Goal: Check status: Check status

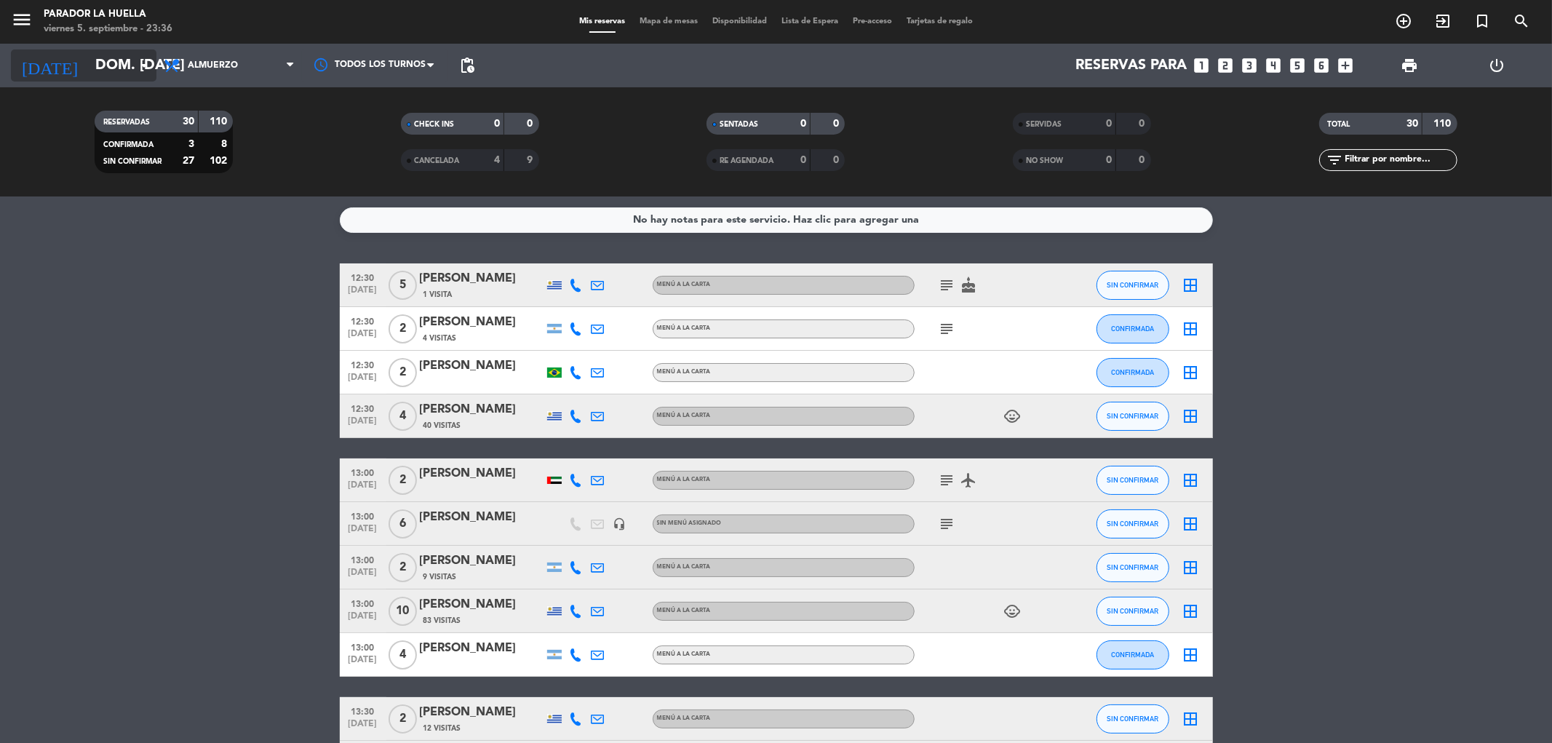
click at [88, 63] on input "dom. [DATE]" at bounding box center [180, 65] width 185 height 32
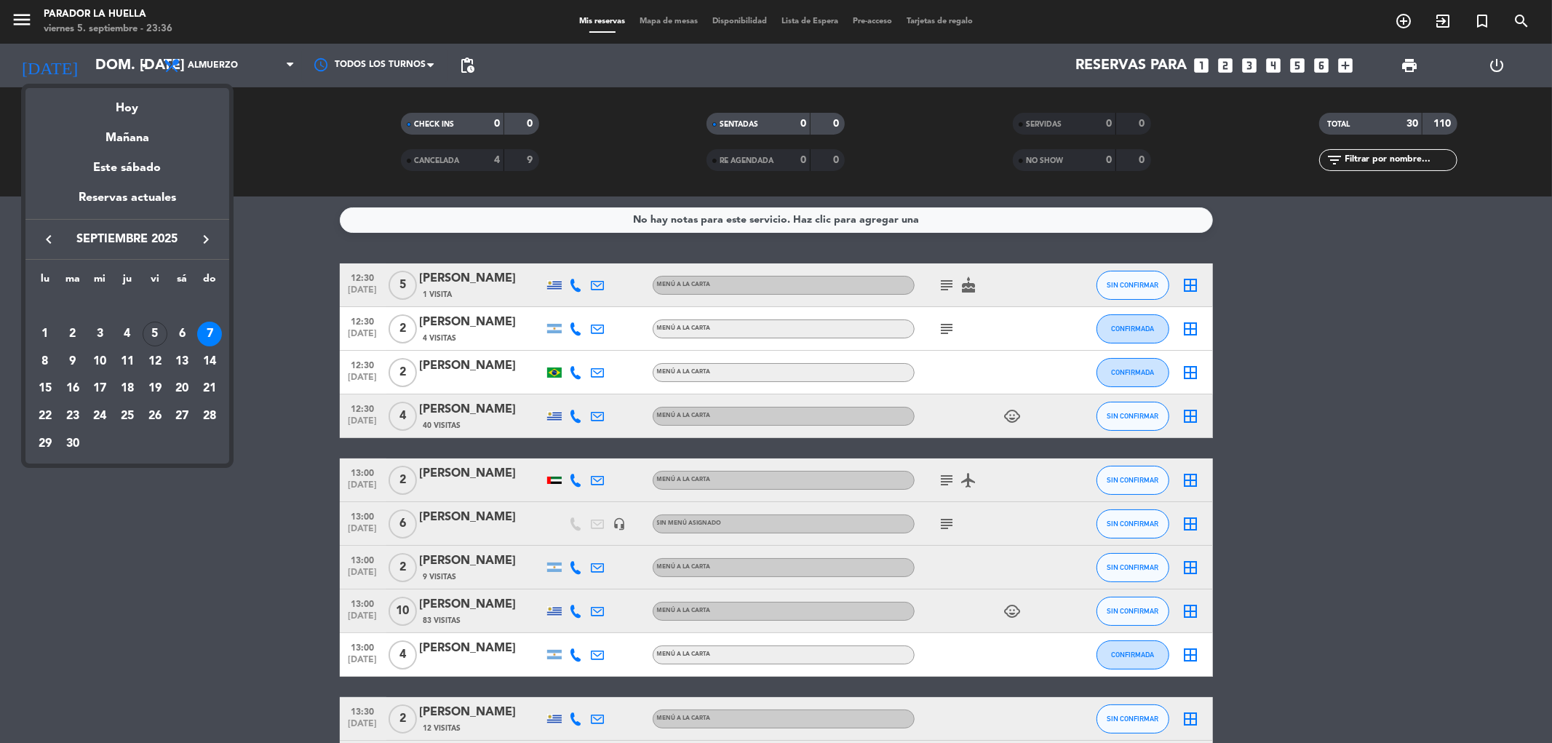
click at [178, 333] on div "6" at bounding box center [182, 334] width 25 height 25
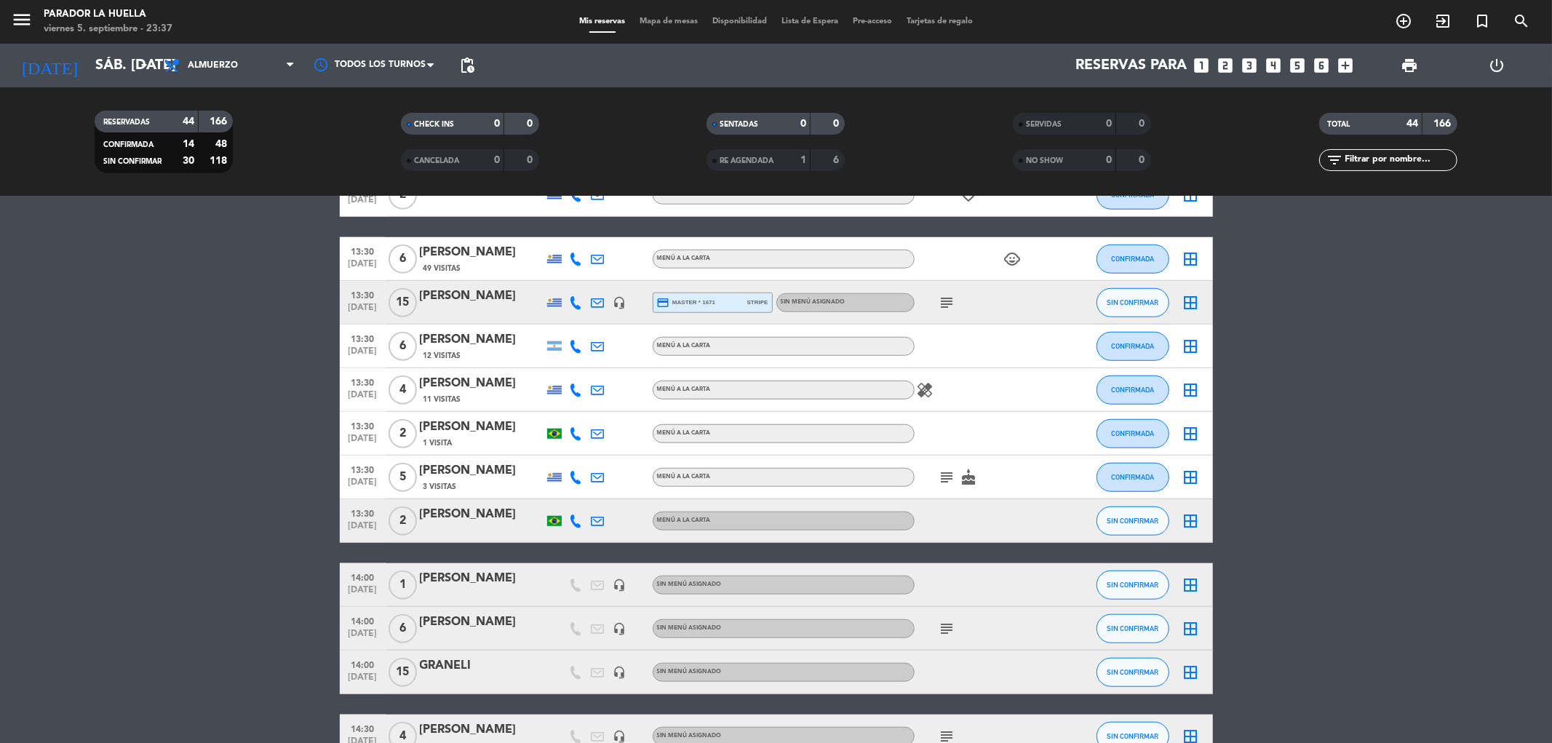
scroll to position [1050, 0]
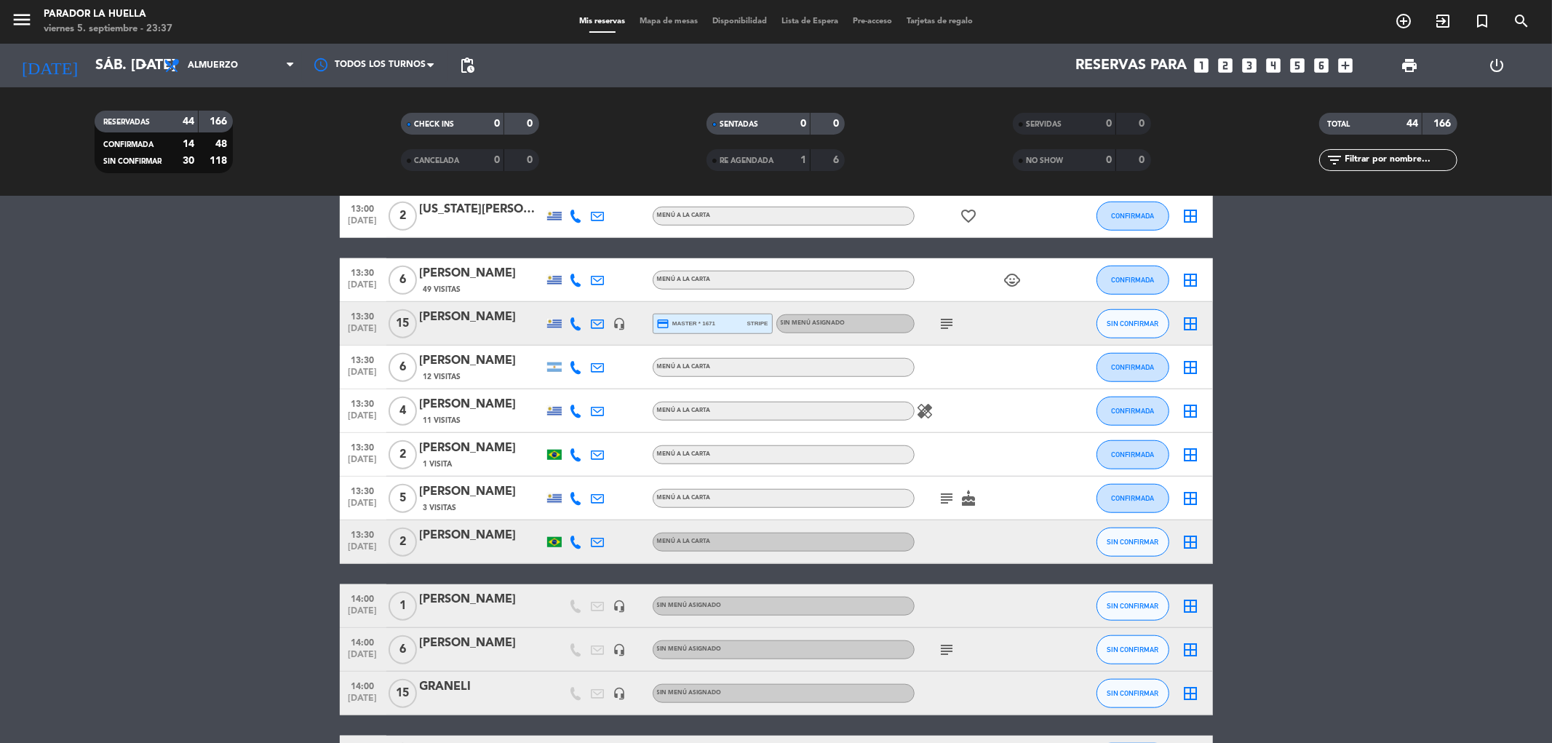
drag, startPoint x: 474, startPoint y: 314, endPoint x: 246, endPoint y: 369, distance: 234.9
click at [246, 369] on bookings-row "12:30 [DATE] 5 [PERSON_NAME] Cid [PERSON_NAME] MENÚ A LA CARTA airplanemode_act…" at bounding box center [776, 224] width 1552 height 2023
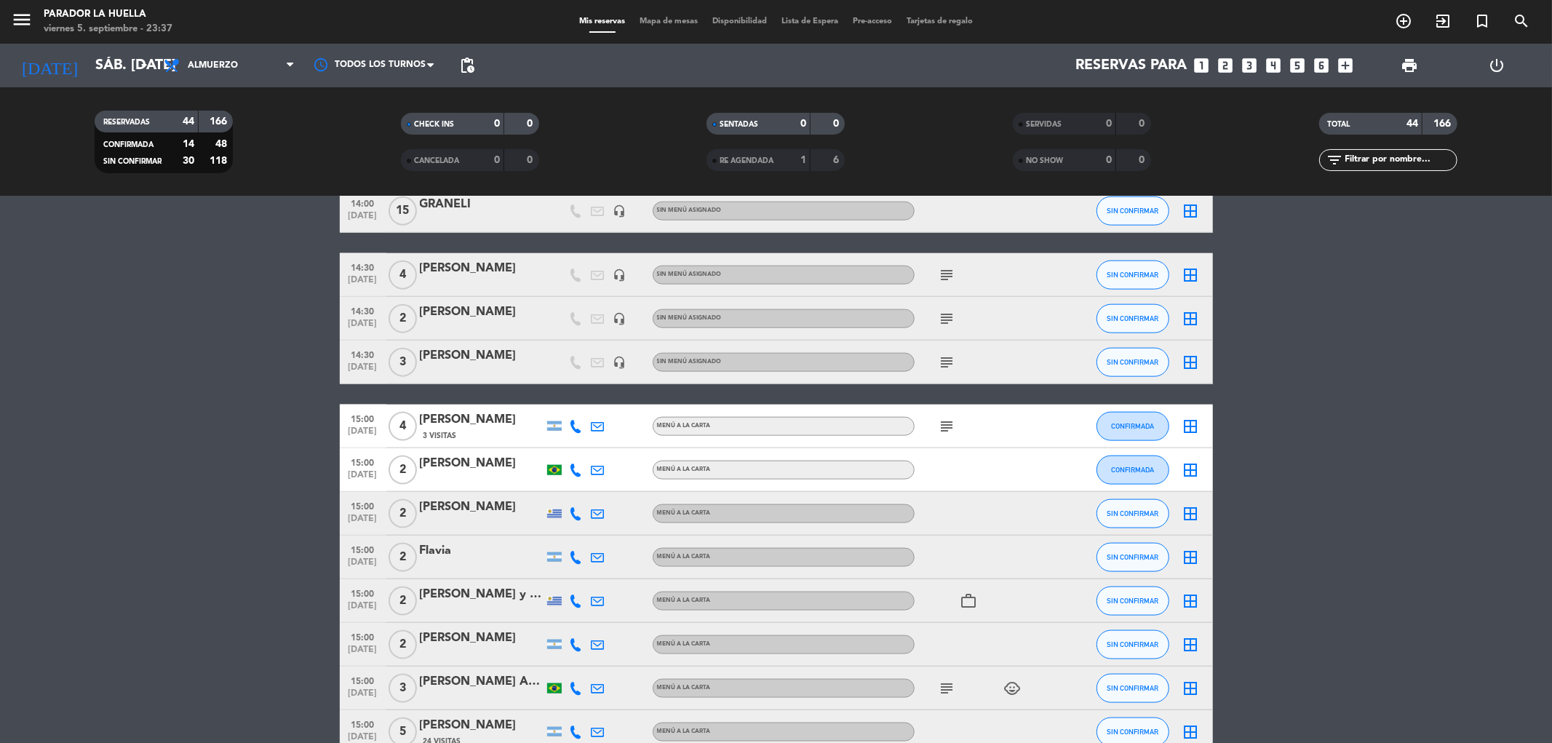
scroll to position [1616, 0]
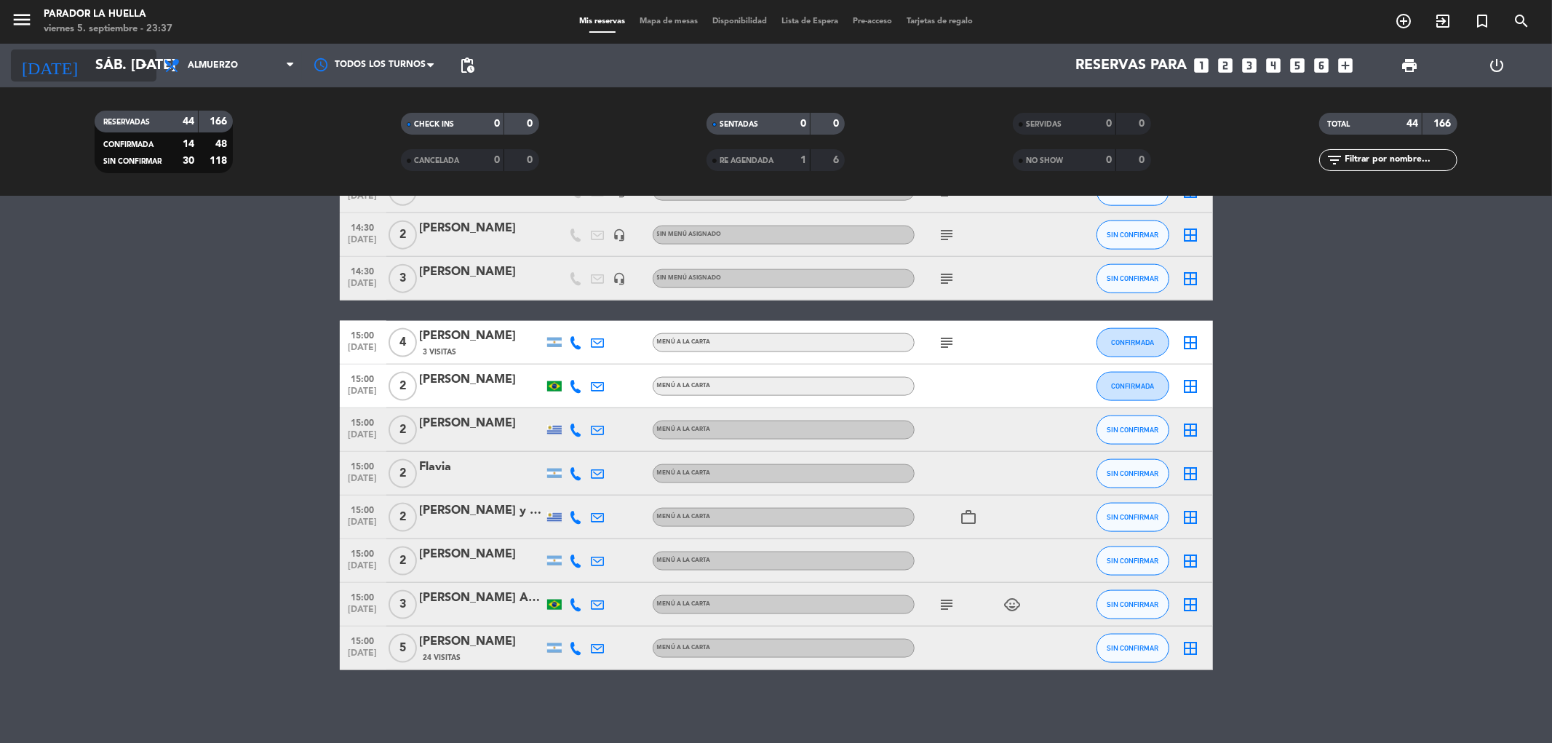
click at [130, 66] on input "sáb. [DATE]" at bounding box center [180, 65] width 185 height 32
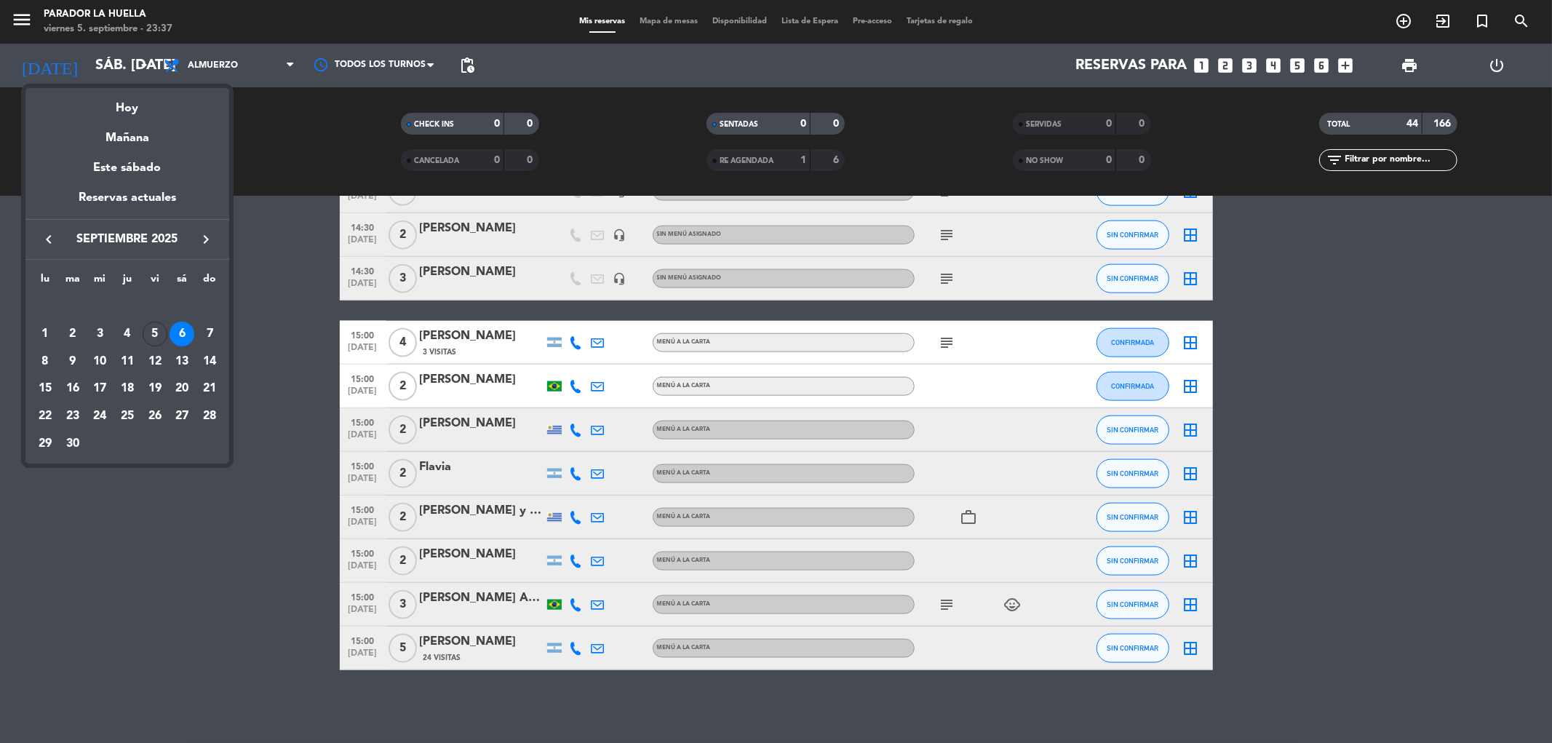
click at [199, 335] on div "7" at bounding box center [209, 334] width 25 height 25
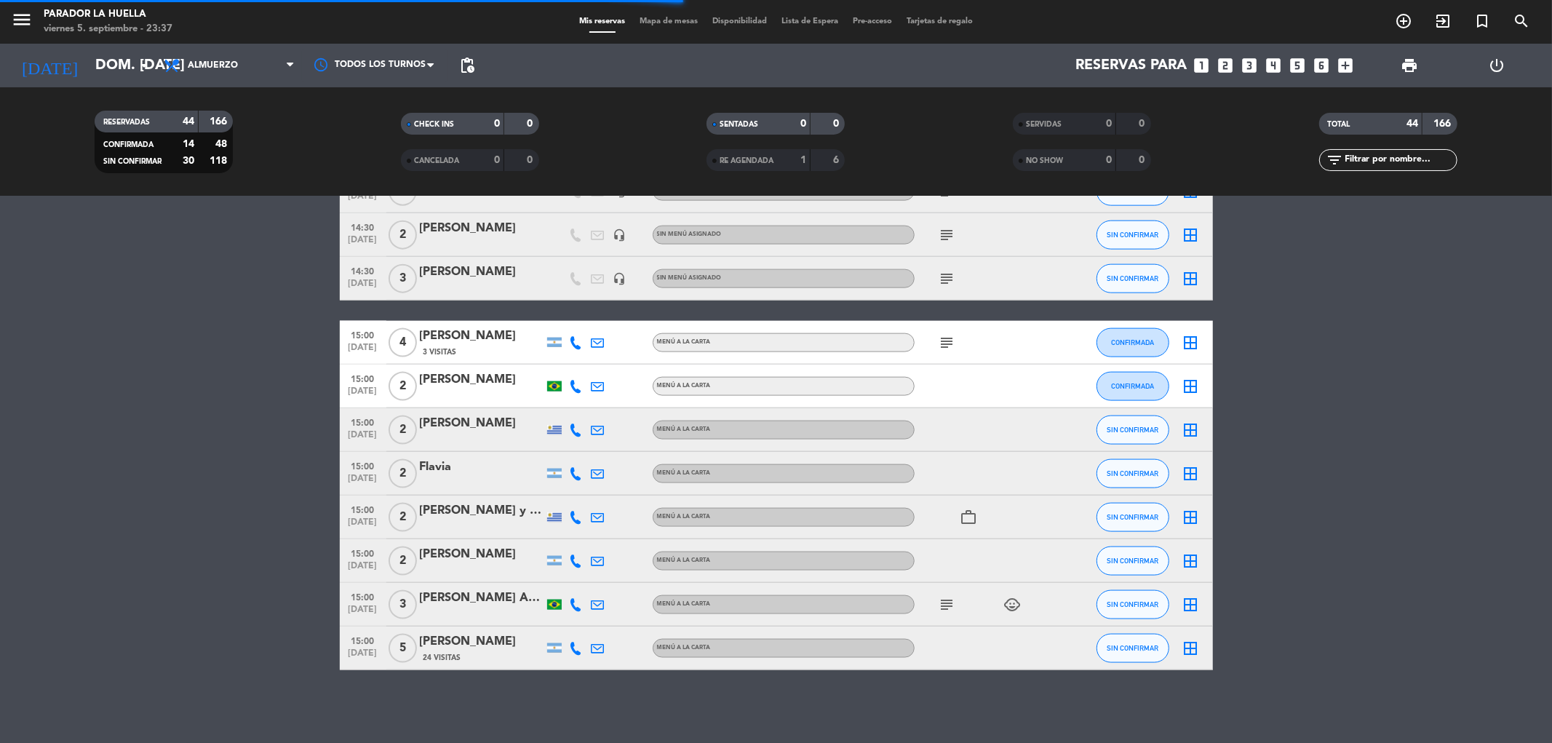
scroll to position [985, 0]
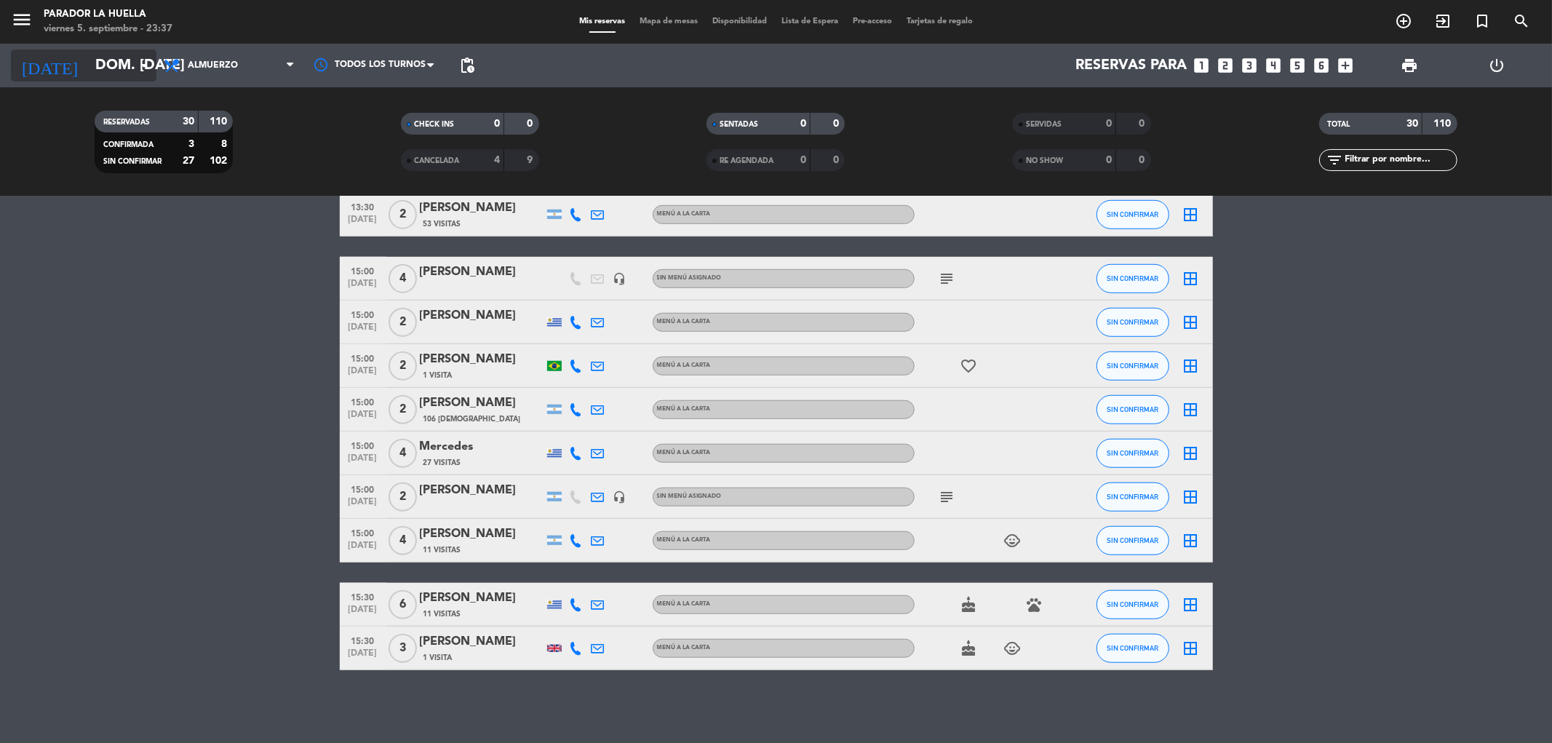
click at [142, 59] on icon "arrow_drop_down" at bounding box center [143, 65] width 17 height 17
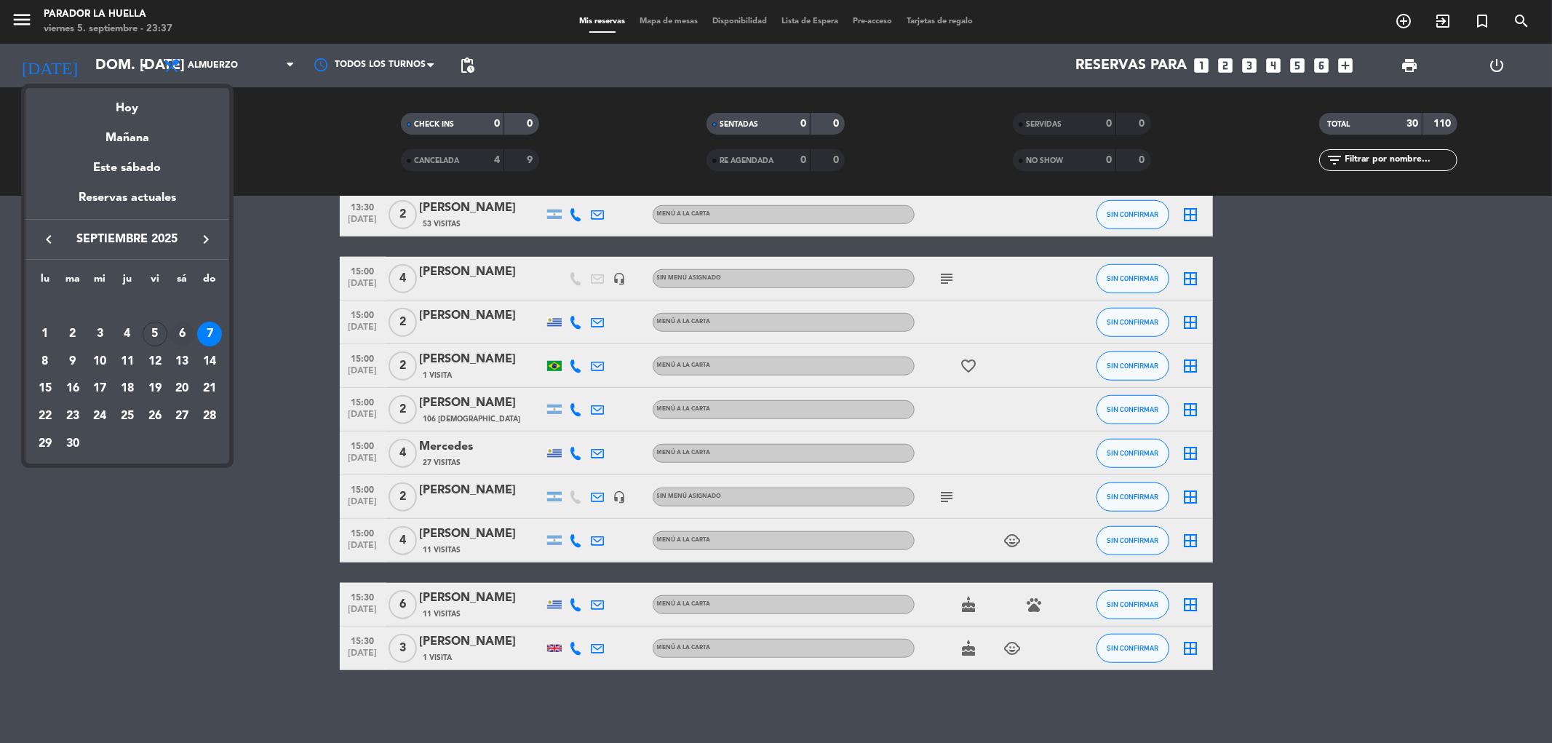
click at [180, 331] on div "6" at bounding box center [182, 334] width 25 height 25
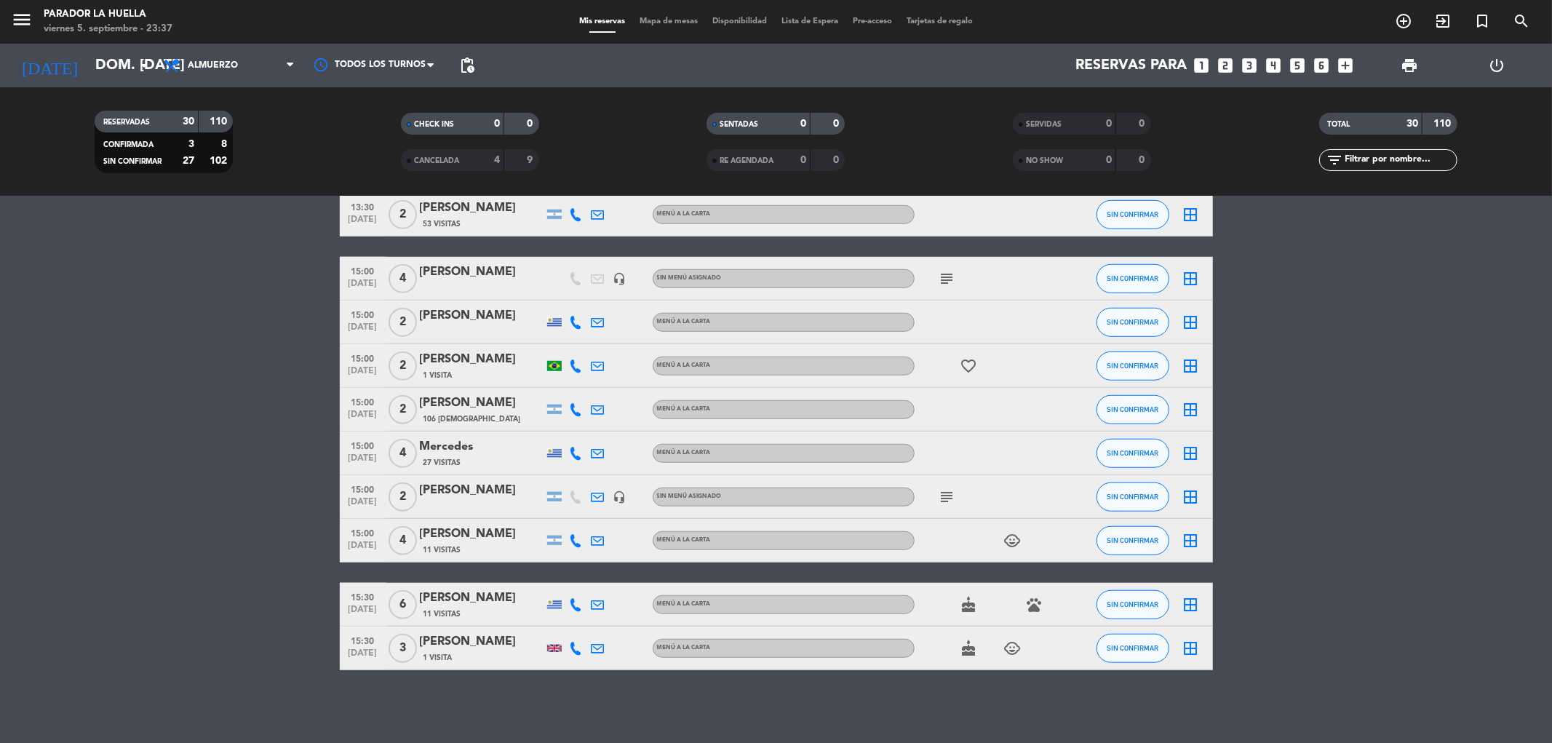
type input "sáb. [DATE]"
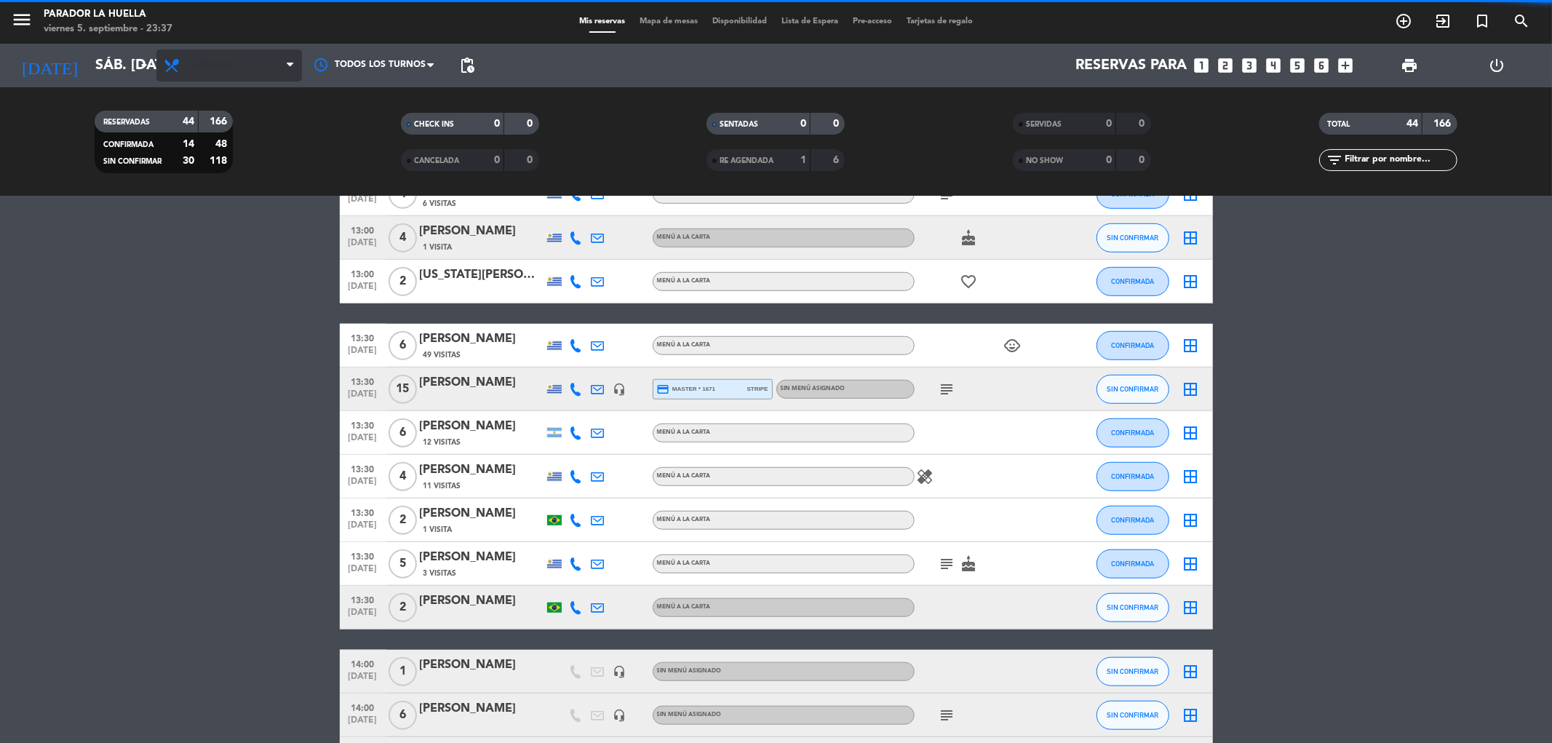
scroll to position [1616, 0]
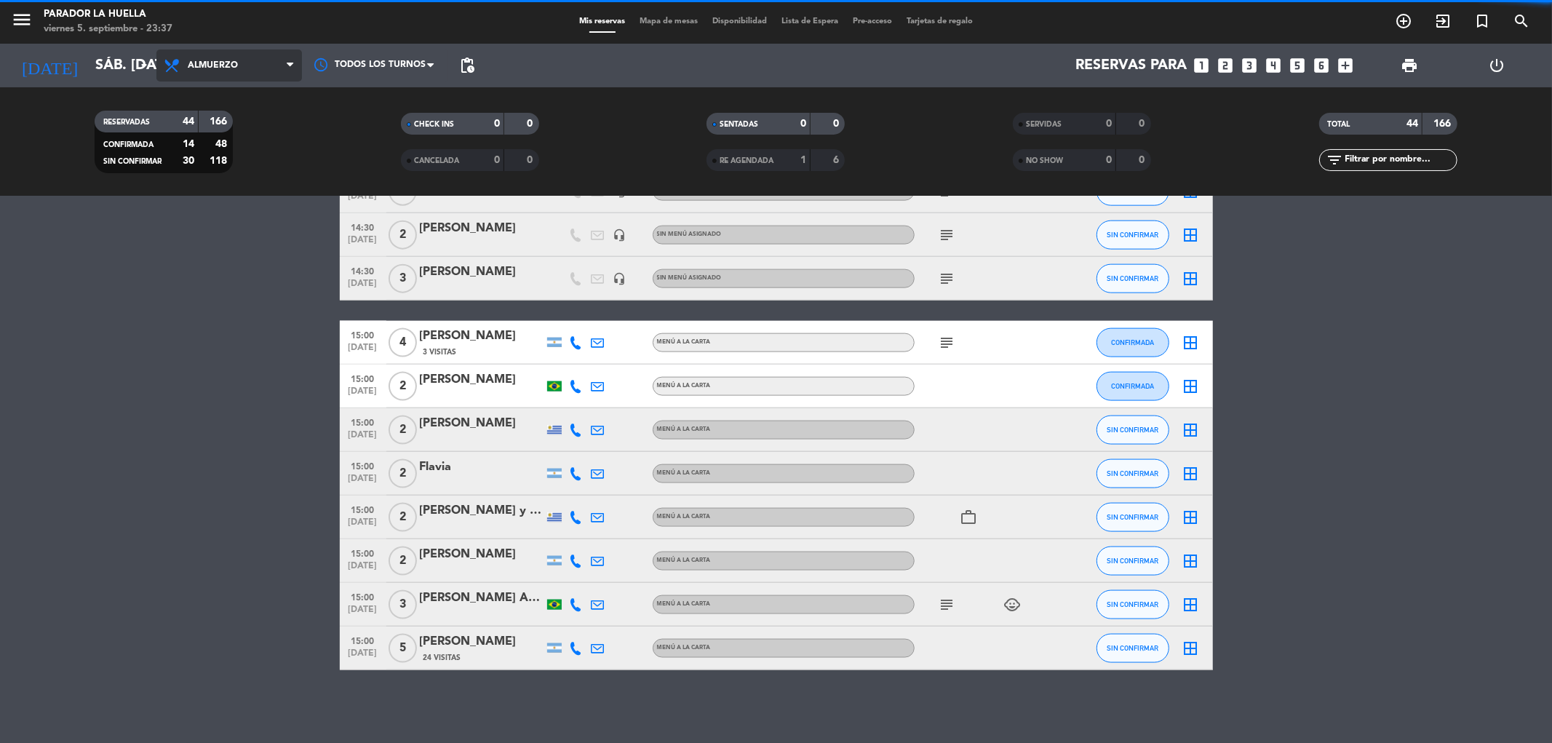
click at [228, 71] on span "Almuerzo" at bounding box center [229, 65] width 146 height 32
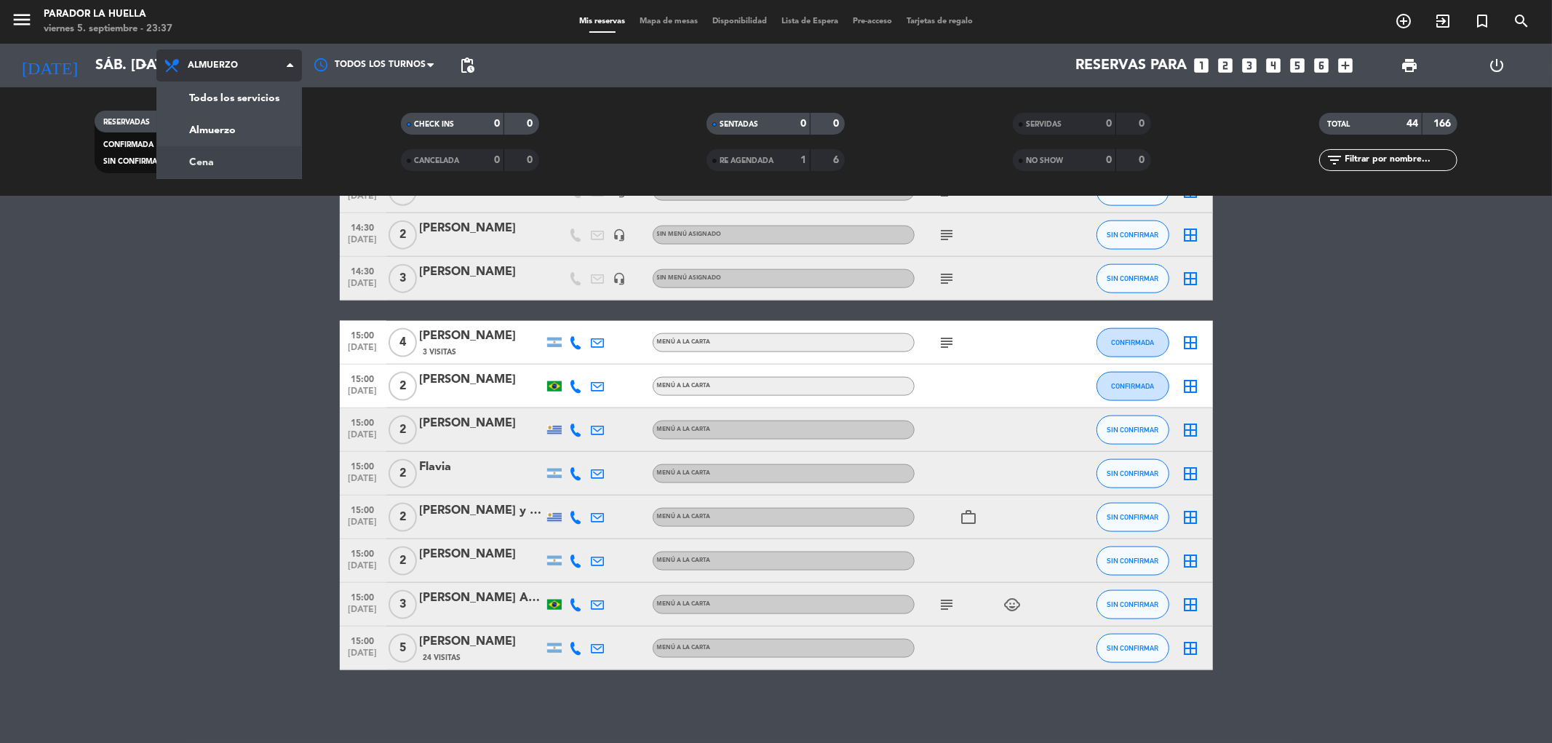
click at [224, 153] on div "menu Parador La [PERSON_NAME] 5. septiembre - 23:37 Mis reservas Mapa de mesas …" at bounding box center [776, 98] width 1552 height 196
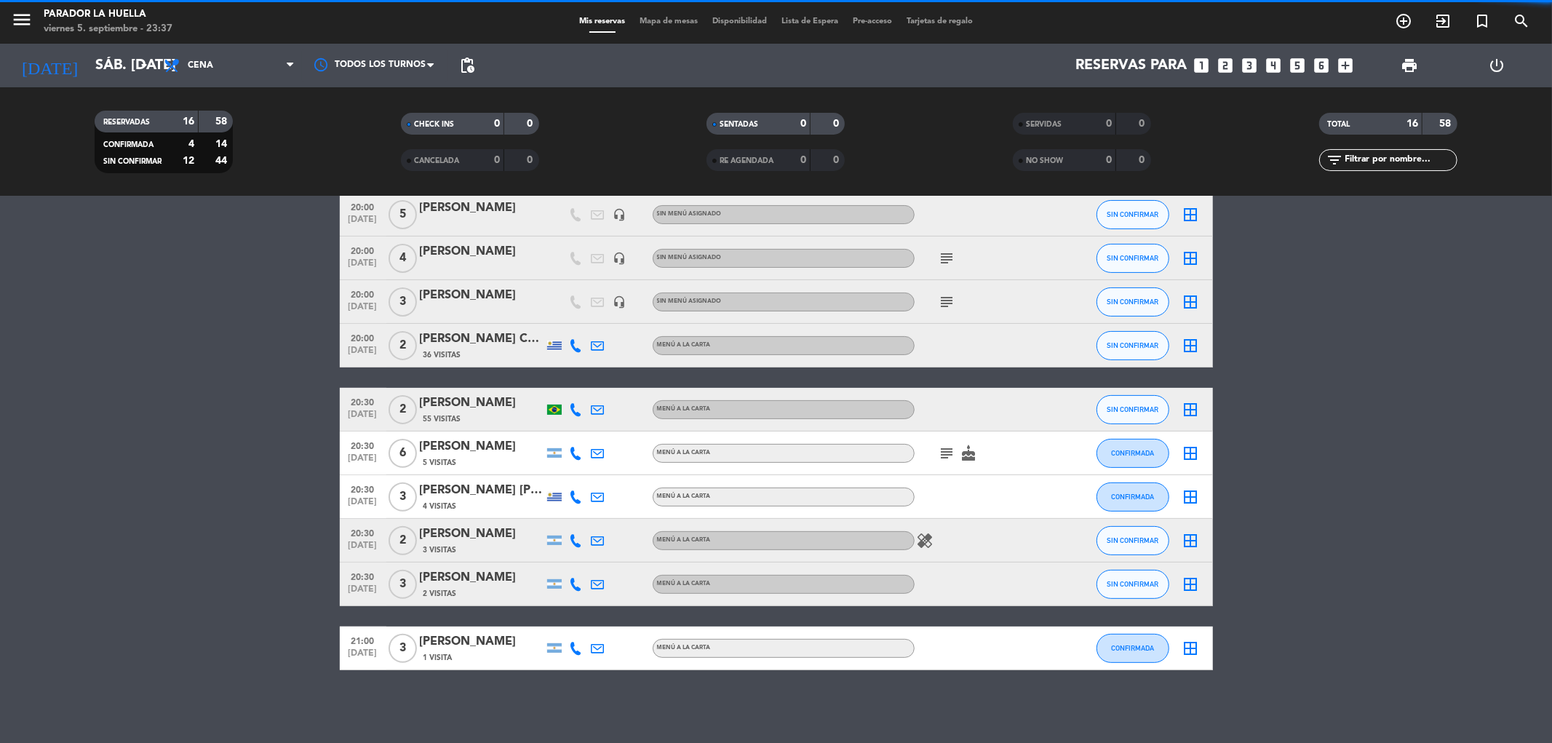
scroll to position [332, 0]
